Goal: Task Accomplishment & Management: Manage account settings

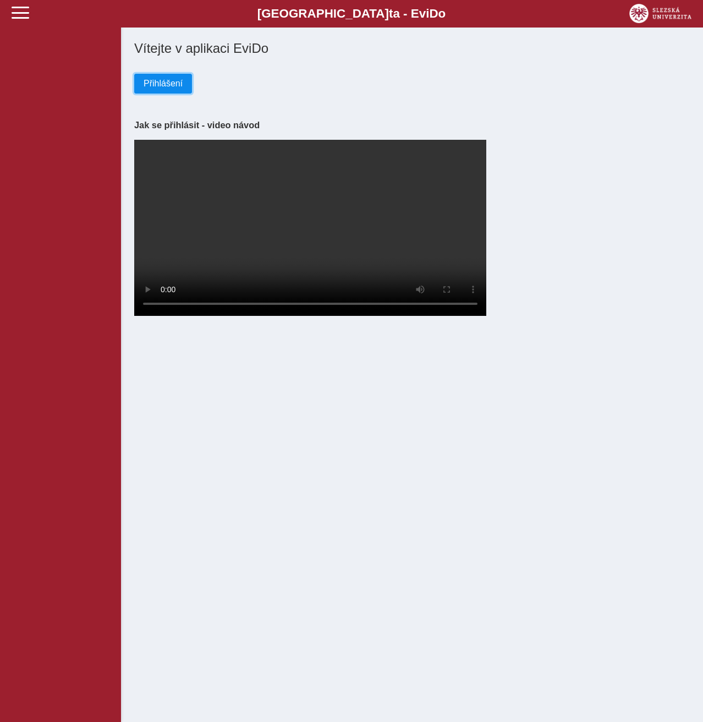
click at [171, 86] on span "Přihlášení" at bounding box center [163, 84] width 39 height 10
click at [164, 89] on span "Přihlášení" at bounding box center [163, 84] width 39 height 10
